Goal: Task Accomplishment & Management: Manage account settings

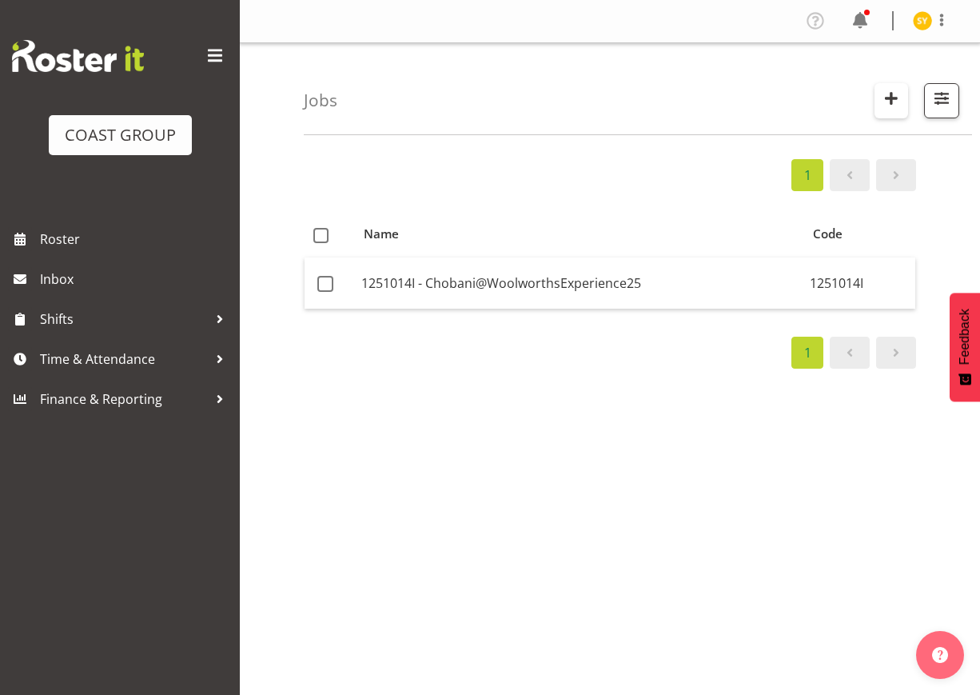
click at [897, 97] on span "button" at bounding box center [891, 98] width 21 height 21
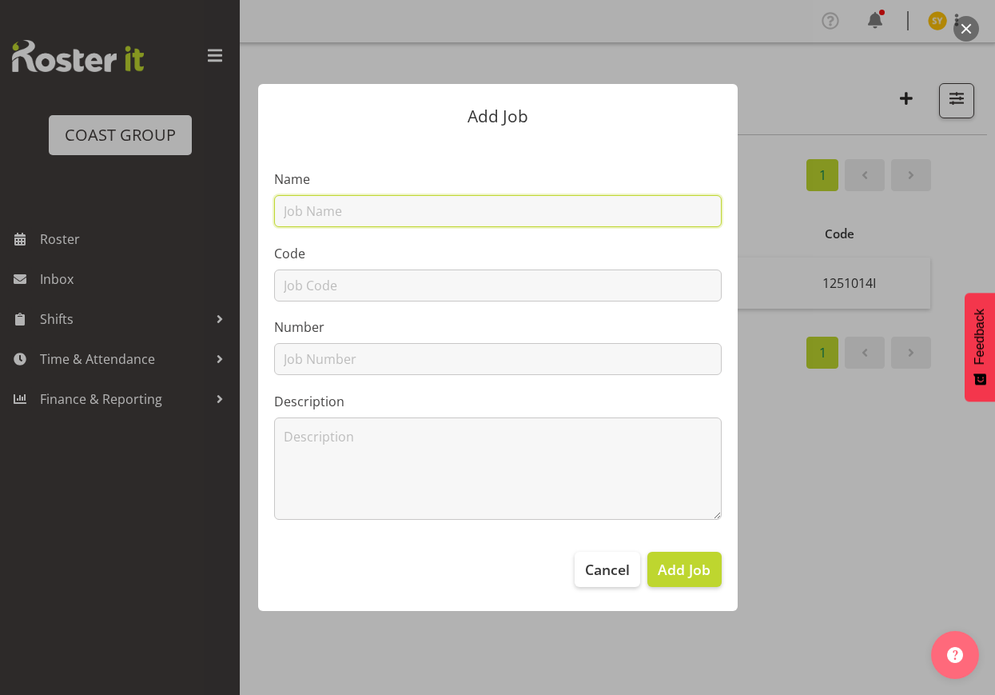
click at [469, 209] on input "text" at bounding box center [498, 211] width 448 height 32
paste input "1250907E"
type input "1250907E"
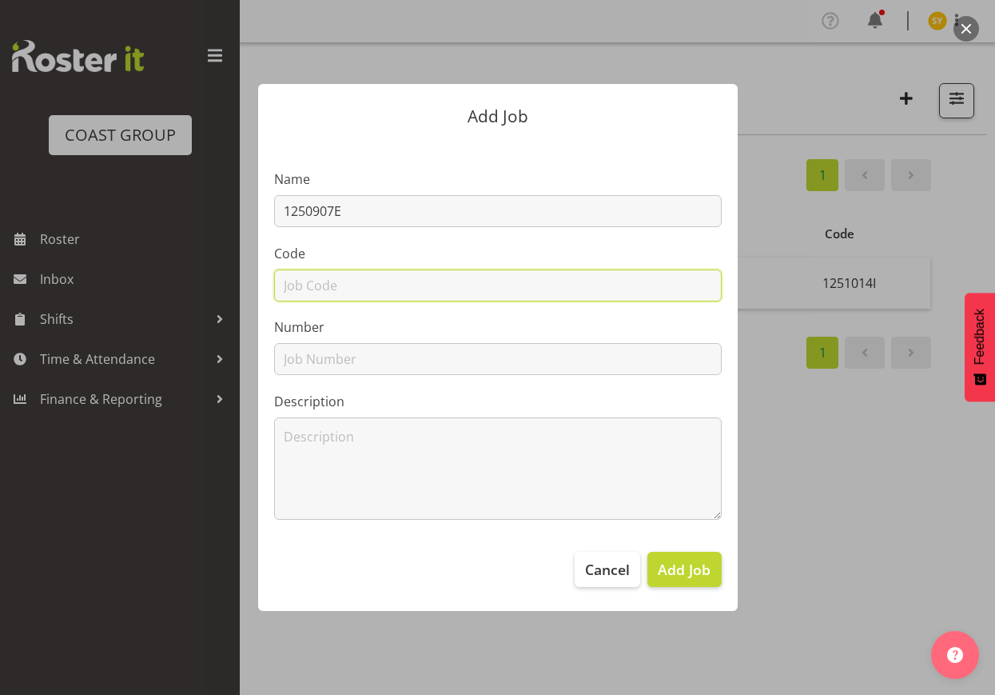
drag, startPoint x: 315, startPoint y: 288, endPoint x: 323, endPoint y: 284, distance: 8.9
click at [315, 288] on input "text" at bounding box center [498, 285] width 448 height 32
paste input "1250907E"
type input "1250907E"
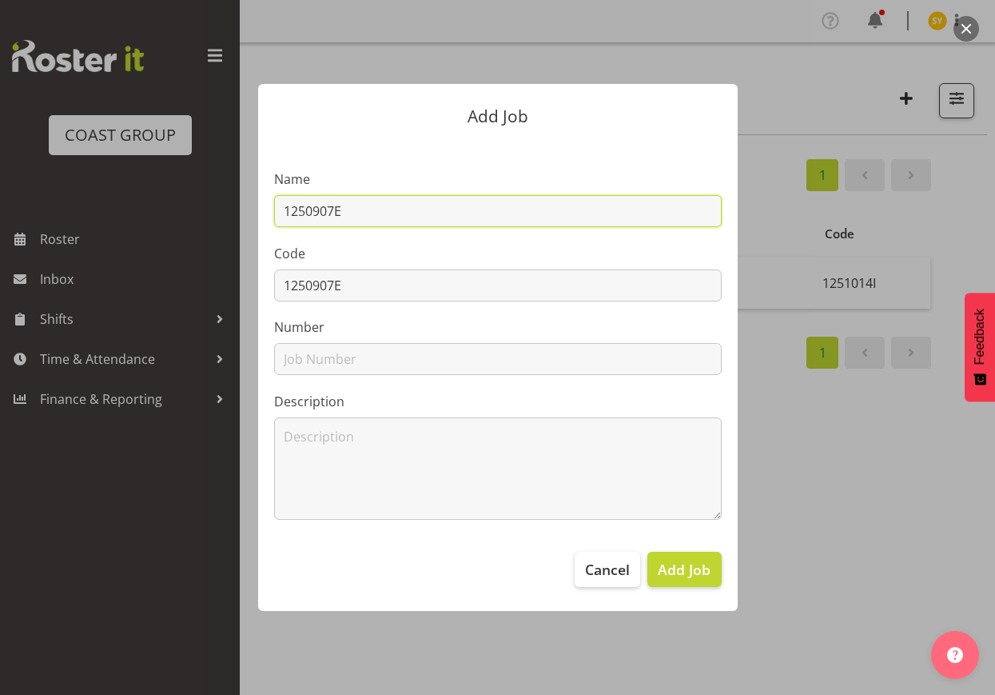
click at [447, 209] on input "1250907E" at bounding box center [498, 211] width 448 height 32
paste input "Photographers Room AB v Aus"
drag, startPoint x: 575, startPoint y: 213, endPoint x: 105, endPoint y: 217, distance: 470.2
click at [106, 217] on div "Add Job Name 1250907E - Photographers Room AB v Aus Code 1250907E Number Descri…" at bounding box center [497, 347] width 995 height 695
type input "1250907E - Photographers Room AB v Aus"
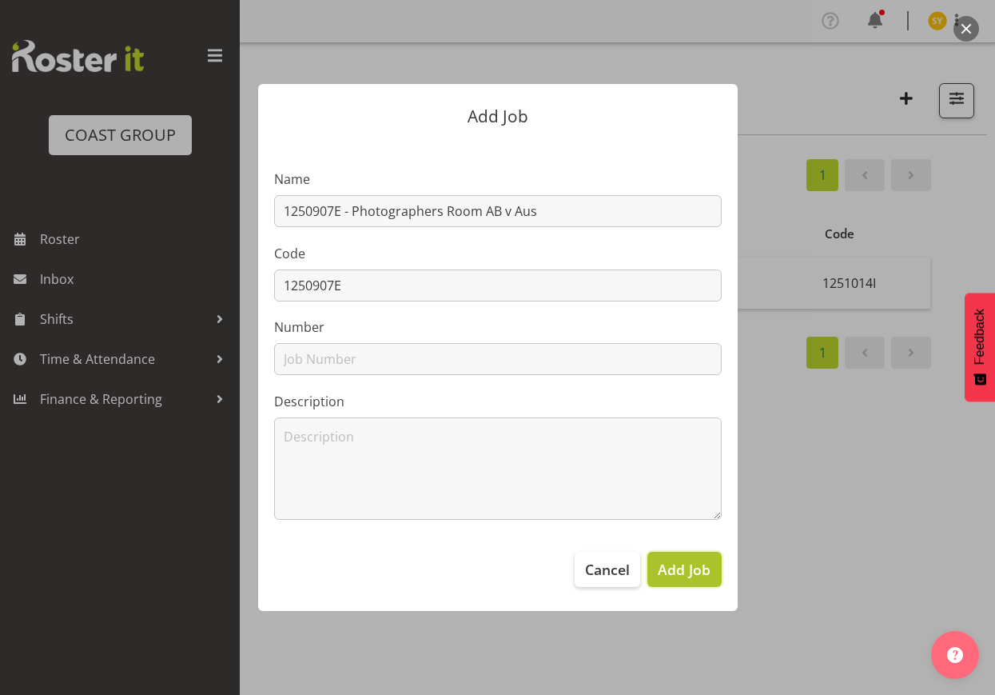
click at [683, 568] on span "Add Job" at bounding box center [684, 569] width 53 height 21
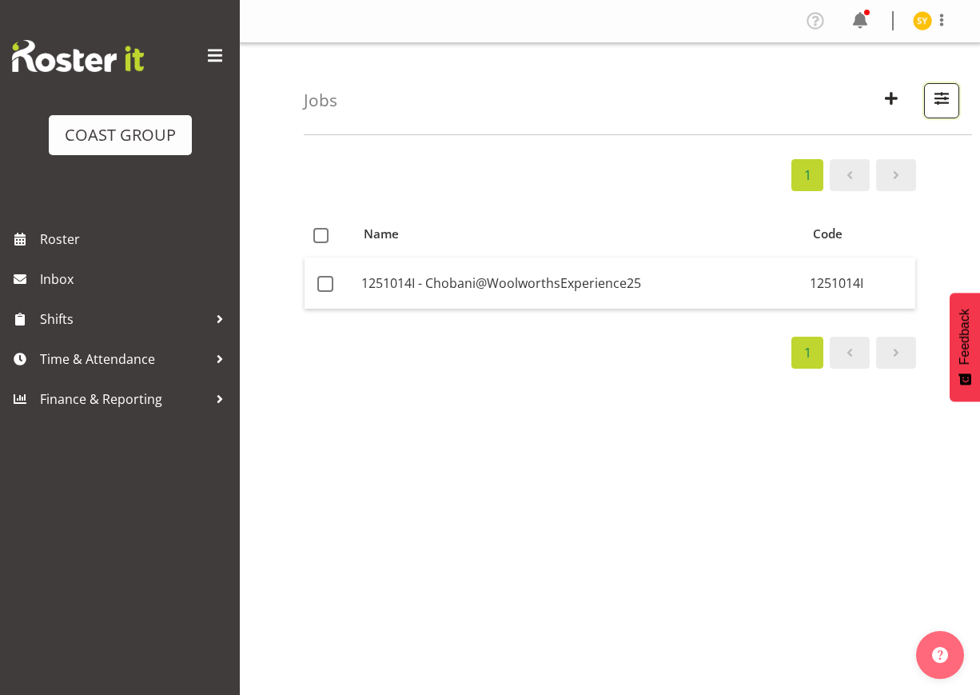
click at [944, 92] on span "button" at bounding box center [941, 98] width 21 height 21
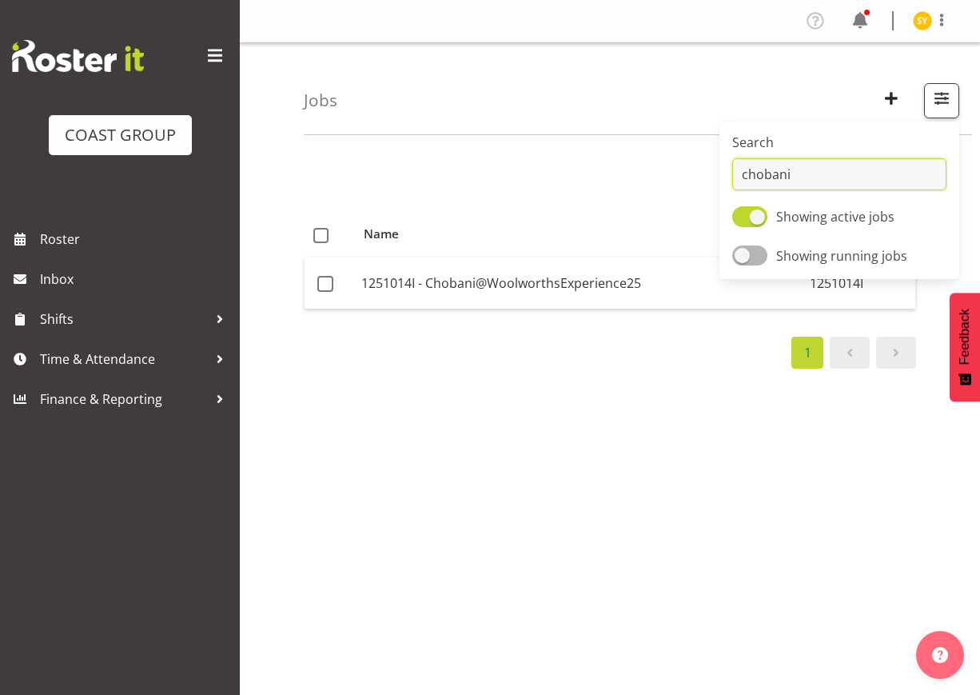
click at [768, 171] on input "chobani" at bounding box center [839, 174] width 214 height 32
drag, startPoint x: 812, startPoint y: 175, endPoint x: 552, endPoint y: 175, distance: 259.9
click at [552, 176] on div "Jobs Search chobani Showing active jobs Showing running jobs 1 Name Code 125101…" at bounding box center [610, 415] width 740 height 744
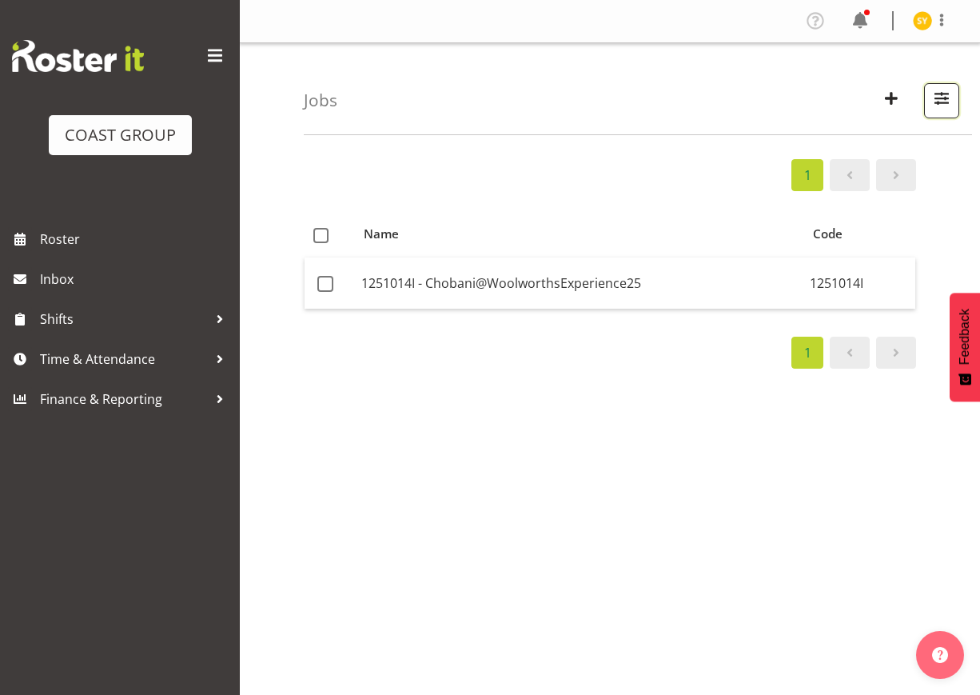
click at [939, 110] on button "button" at bounding box center [941, 100] width 35 height 35
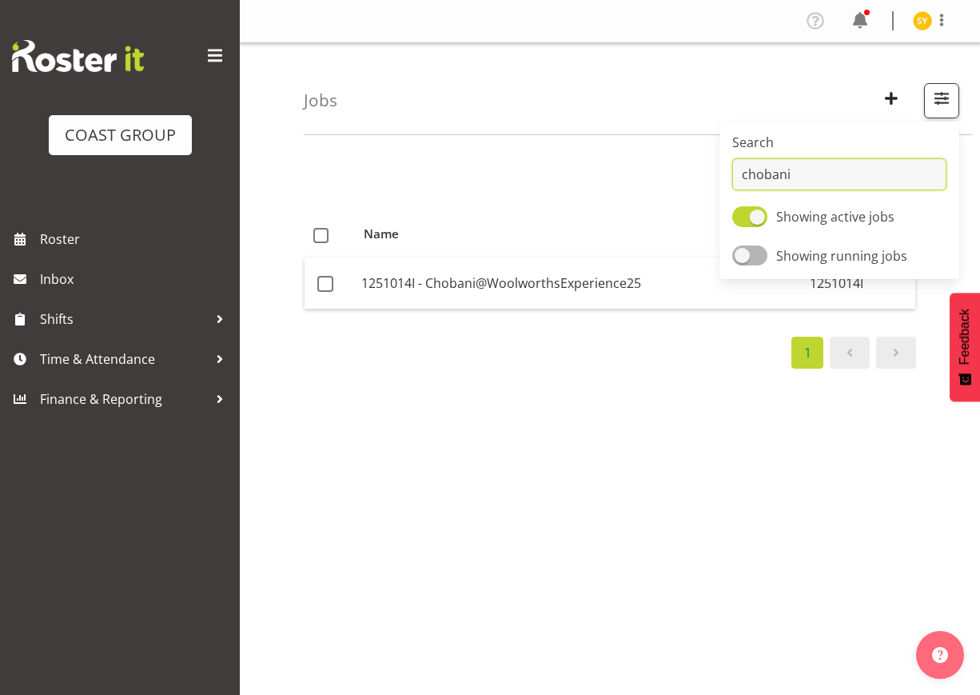
click at [782, 183] on input "chobani" at bounding box center [839, 174] width 214 height 32
type input "1250907"
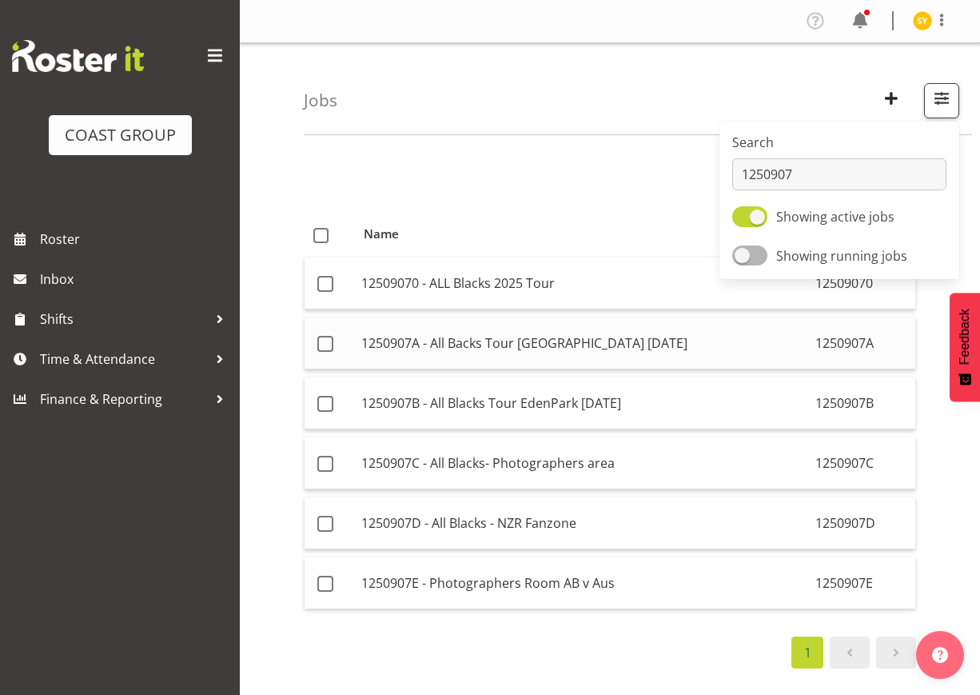
click at [517, 348] on td "1250907A - All Backs Tour [GEOGRAPHIC_DATA] [DATE]" at bounding box center [582, 343] width 454 height 52
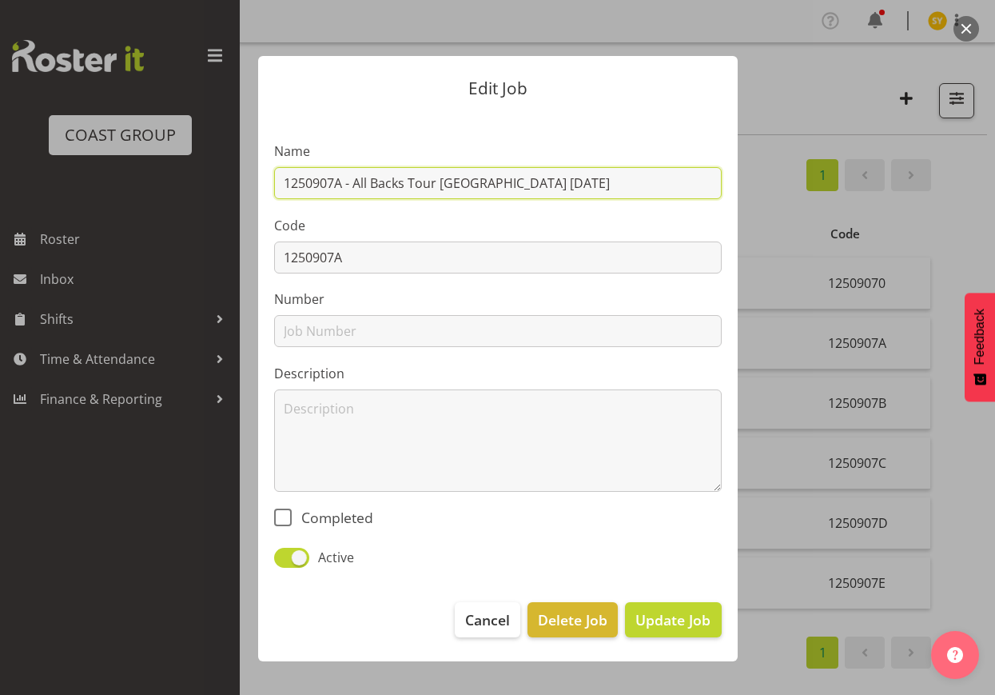
click at [358, 183] on input "1250907A - All Backs Tour [GEOGRAPHIC_DATA] [DATE]" at bounding box center [498, 183] width 448 height 32
drag, startPoint x: 351, startPoint y: 185, endPoint x: 412, endPoint y: 175, distance: 61.5
click at [412, 175] on input "1250907A - All Backs Tour [GEOGRAPHIC_DATA] [DATE]" at bounding box center [498, 183] width 448 height 32
click at [537, 177] on input "1250907A -Tour [GEOGRAPHIC_DATA] [DATE] All Backs" at bounding box center [498, 183] width 448 height 32
drag, startPoint x: 551, startPoint y: 180, endPoint x: 352, endPoint y: 186, distance: 199.2
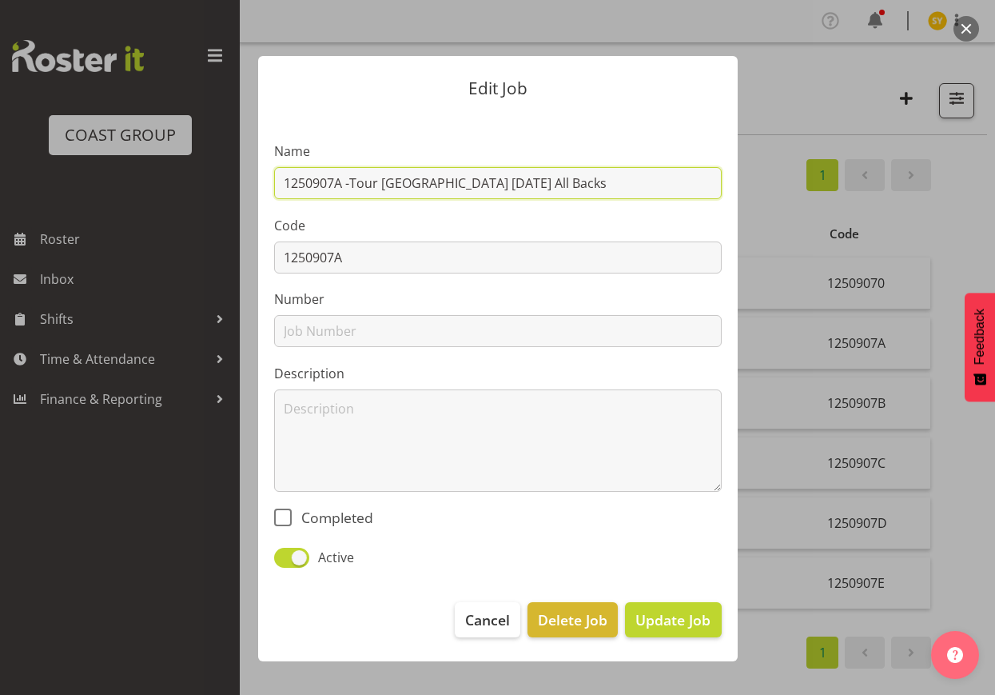
click at [352, 186] on input "1250907A -Tour [GEOGRAPHIC_DATA] [DATE] All Backs" at bounding box center [498, 183] width 448 height 32
paste input "All Blacks Tour [GEOGRAPHIC_DATA] [DATE]"
type input "1250907A - All Blacks Tour [GEOGRAPHIC_DATA] [DATE]"
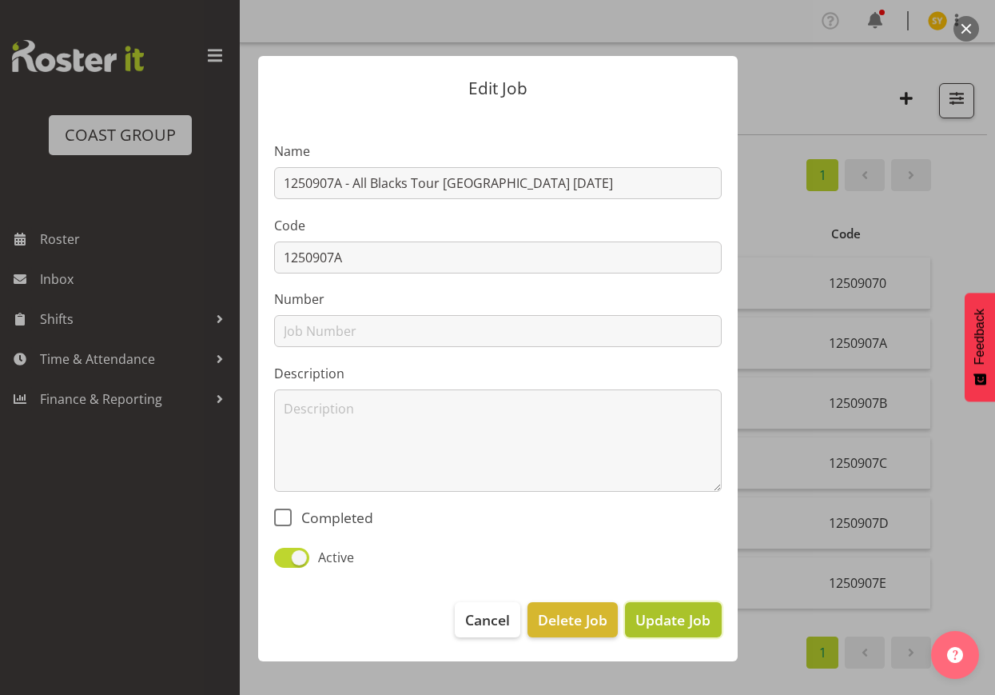
click at [685, 624] on span "Update Job" at bounding box center [673, 619] width 75 height 21
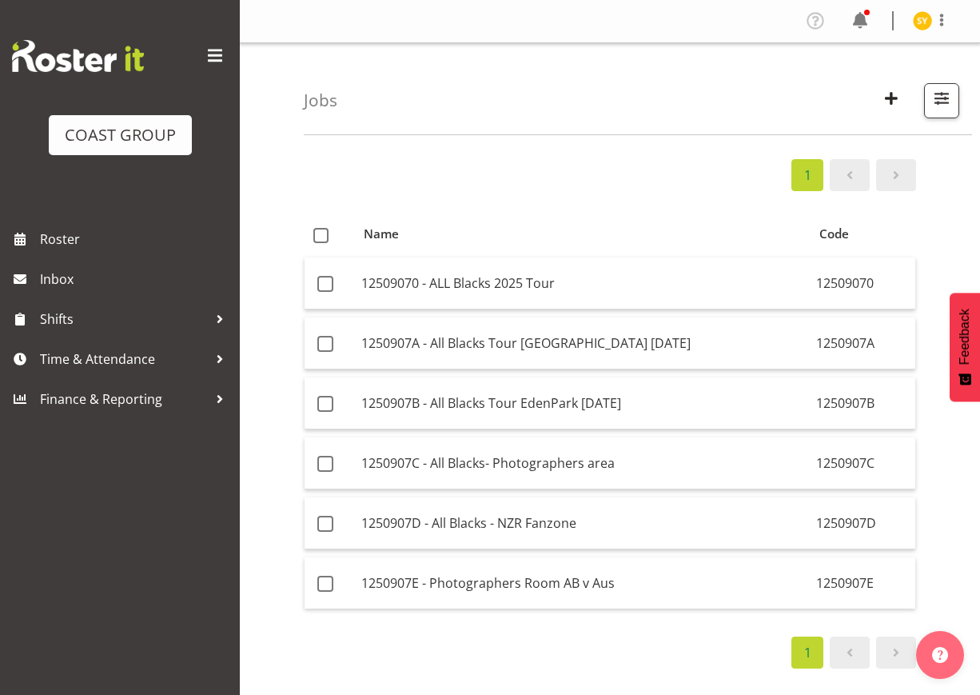
click at [940, 240] on div "1 Name Code 12509070 - ALL Blacks 2025 Tour 12509070 1250907A - All Blacks Tour…" at bounding box center [642, 467] width 676 height 640
